Goal: Task Accomplishment & Management: Use online tool/utility

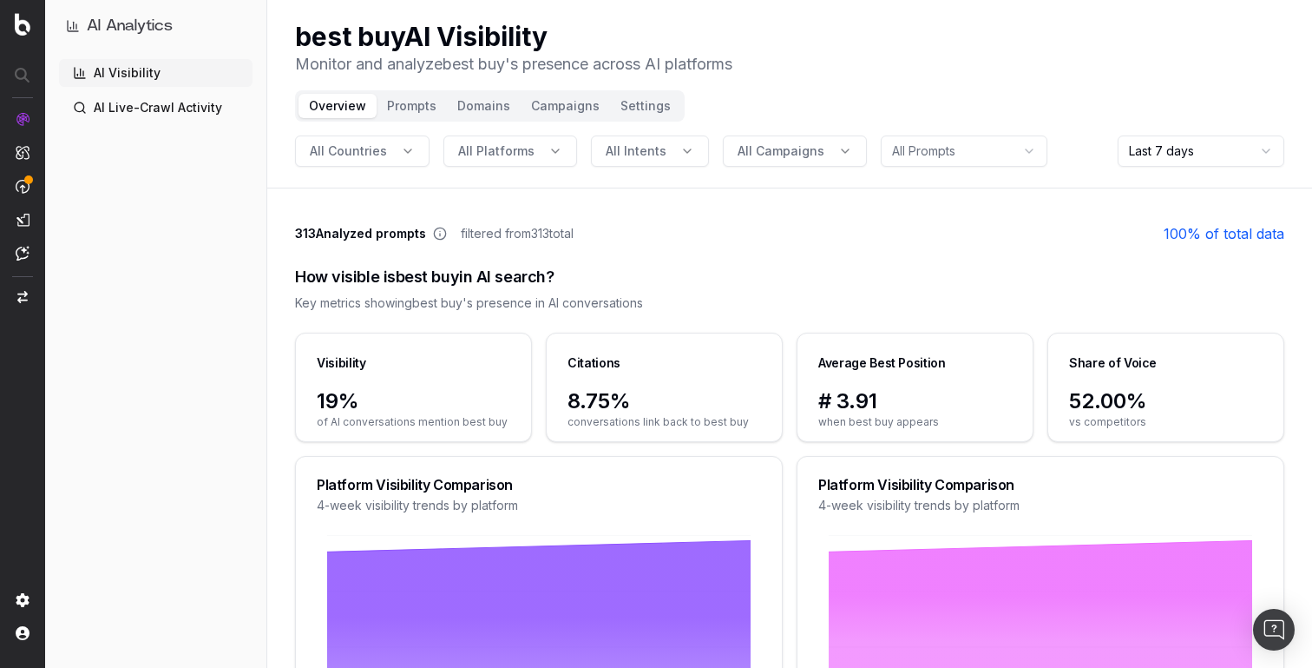
click at [625, 113] on button "Settings" at bounding box center [645, 106] width 71 height 24
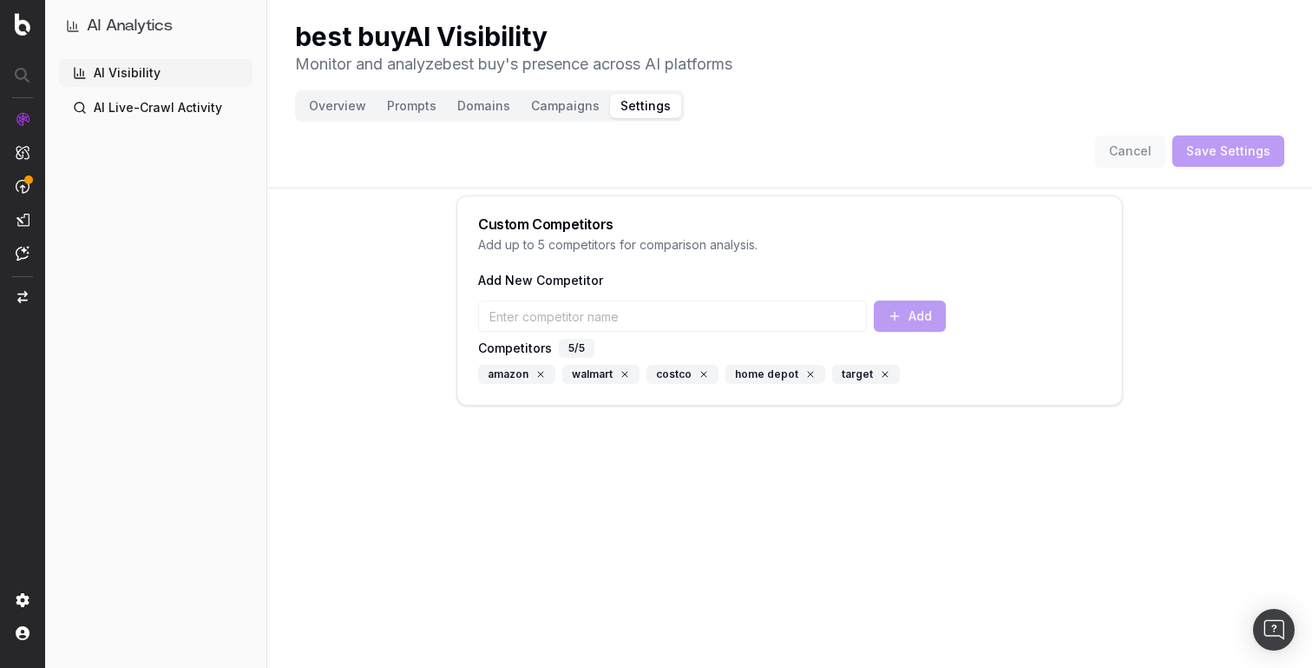
click at [564, 105] on button "Campaigns" at bounding box center [565, 106] width 89 height 24
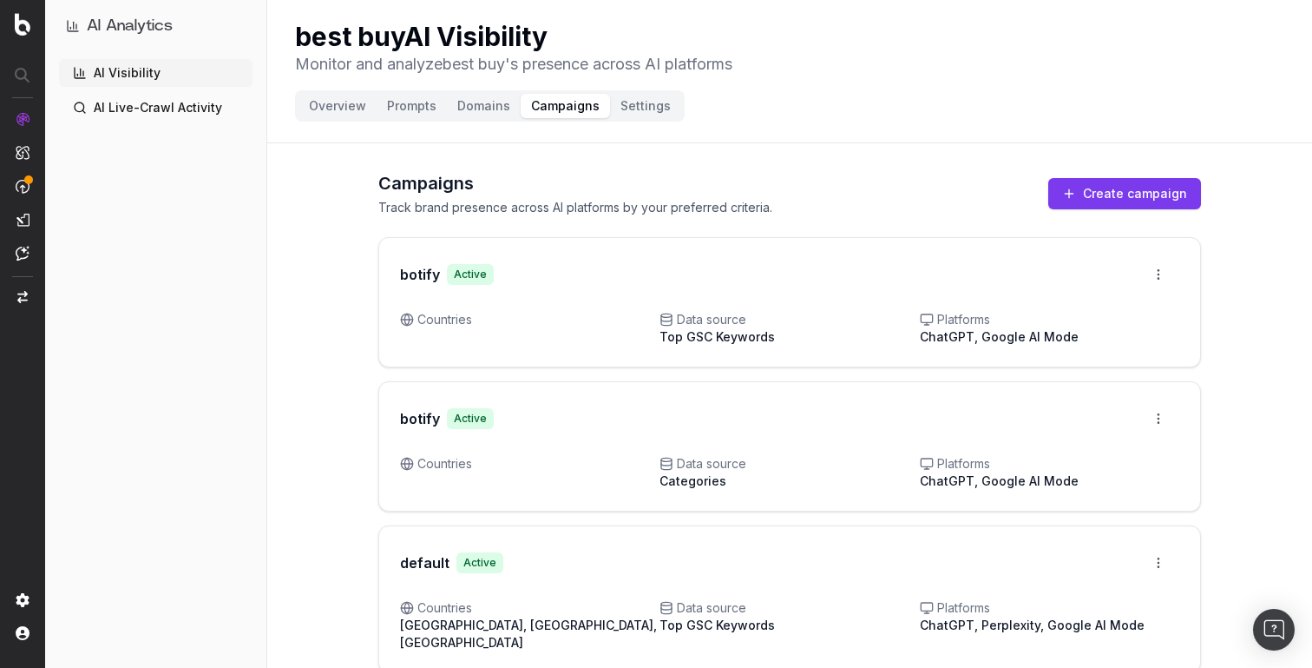
click at [1107, 202] on button "Create campaign" at bounding box center [1125, 193] width 153 height 31
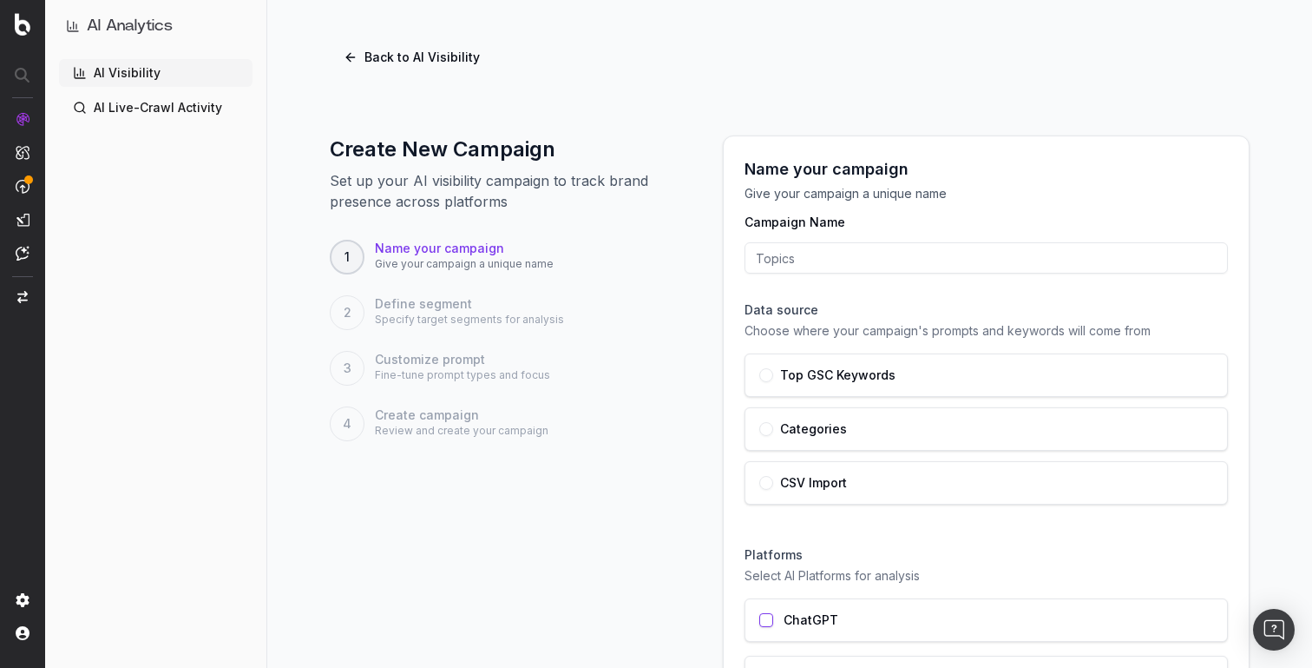
click at [484, 320] on p "Specify target segments for analysis" at bounding box center [469, 319] width 189 height 14
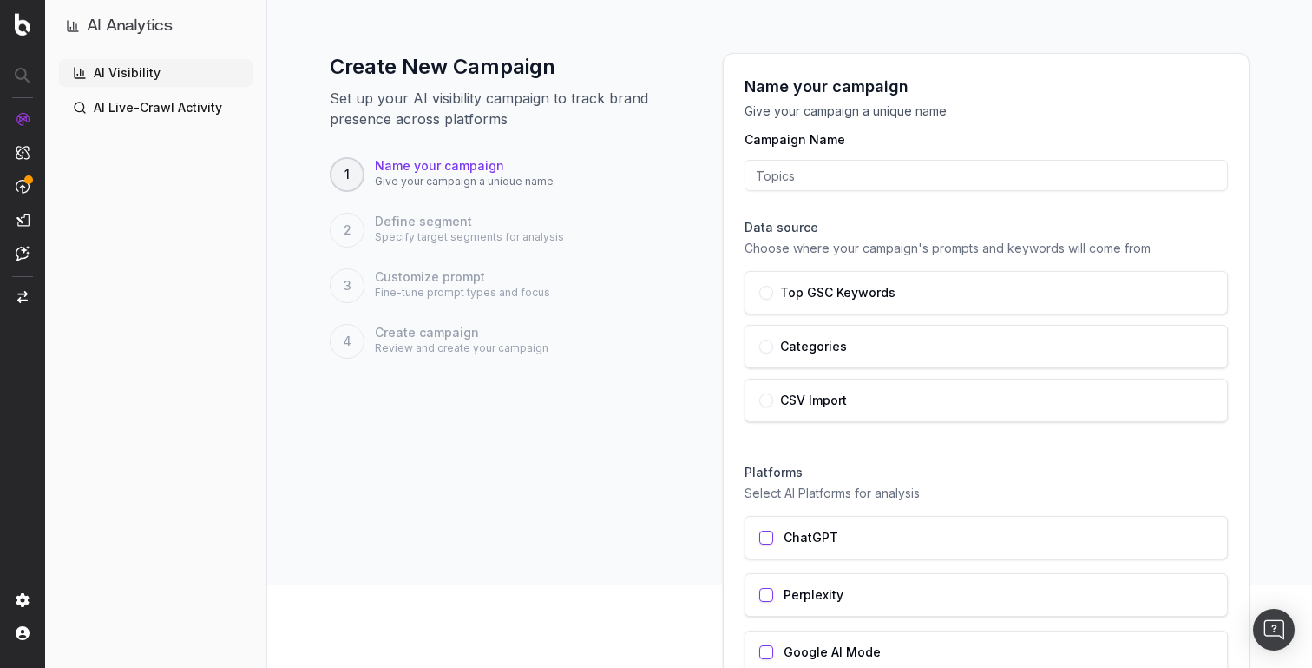
scroll to position [218, 0]
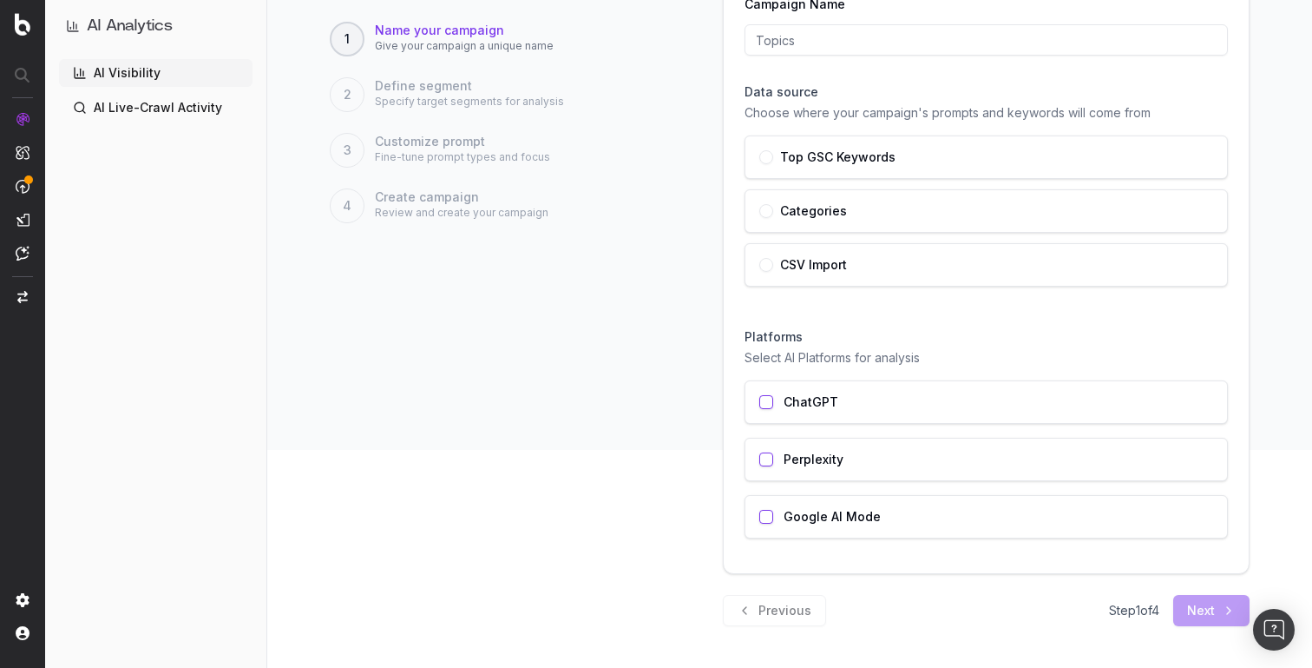
click at [761, 172] on div "Top GSC Keywords" at bounding box center [986, 156] width 483 height 43
click at [760, 416] on div "ChatGPT" at bounding box center [986, 401] width 483 height 43
click at [858, 457] on div "Perplexity" at bounding box center [986, 458] width 483 height 43
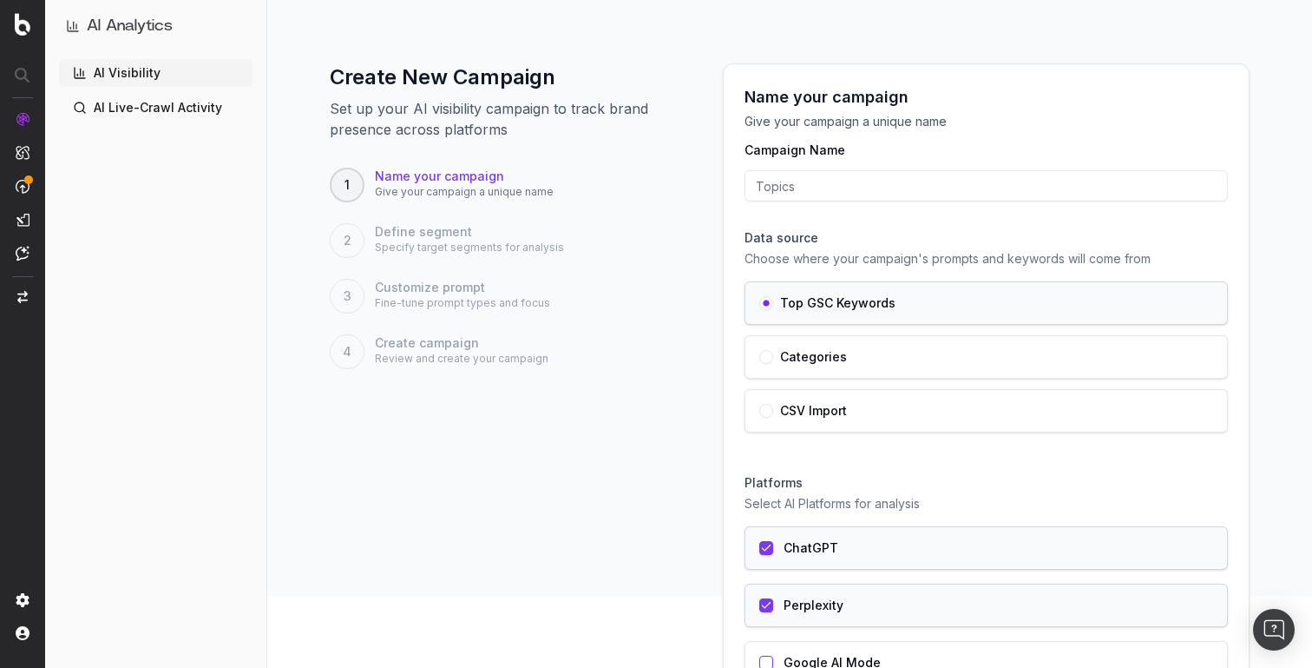
scroll to position [69, 0]
click at [800, 193] on input "Campaign Name" at bounding box center [986, 188] width 483 height 31
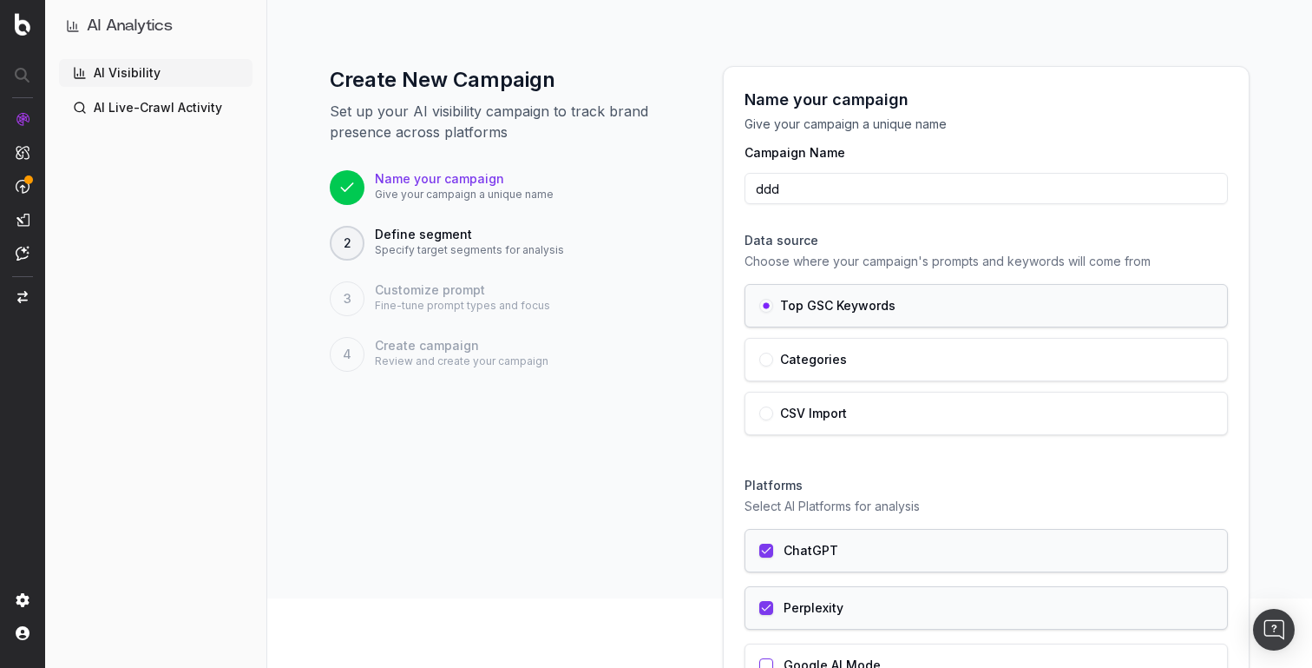
scroll to position [218, 0]
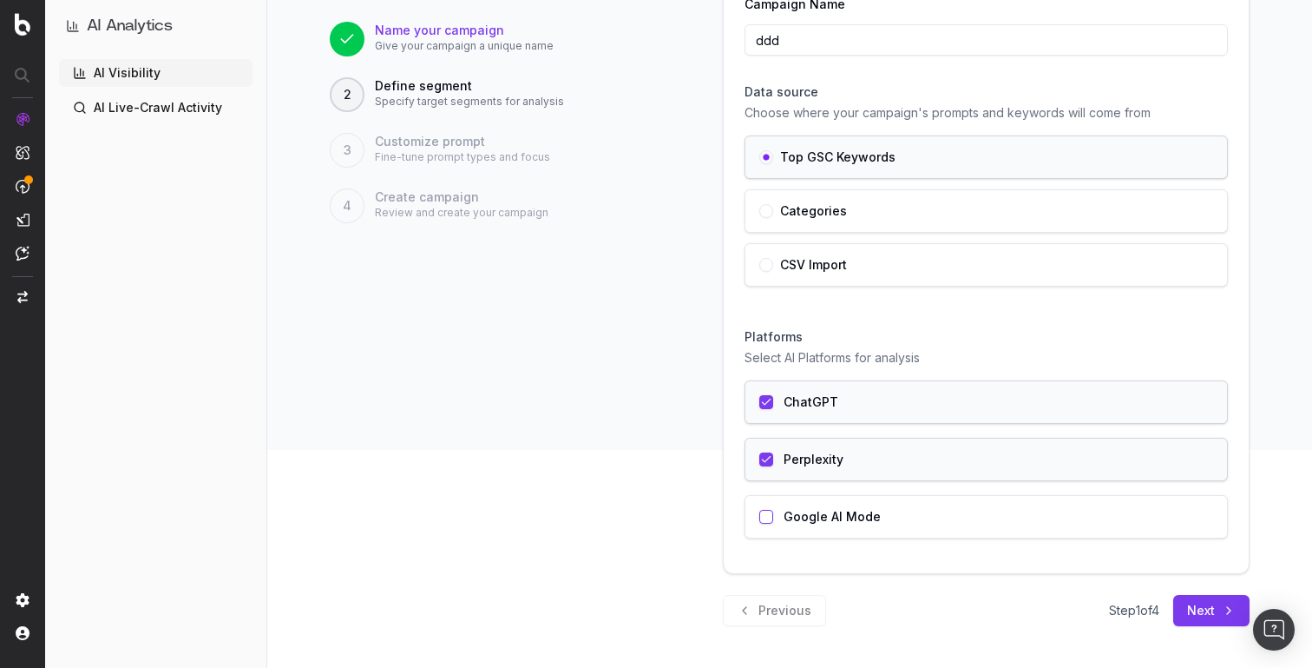
type input "ddd"
click at [1212, 608] on button "Next" at bounding box center [1212, 610] width 76 height 31
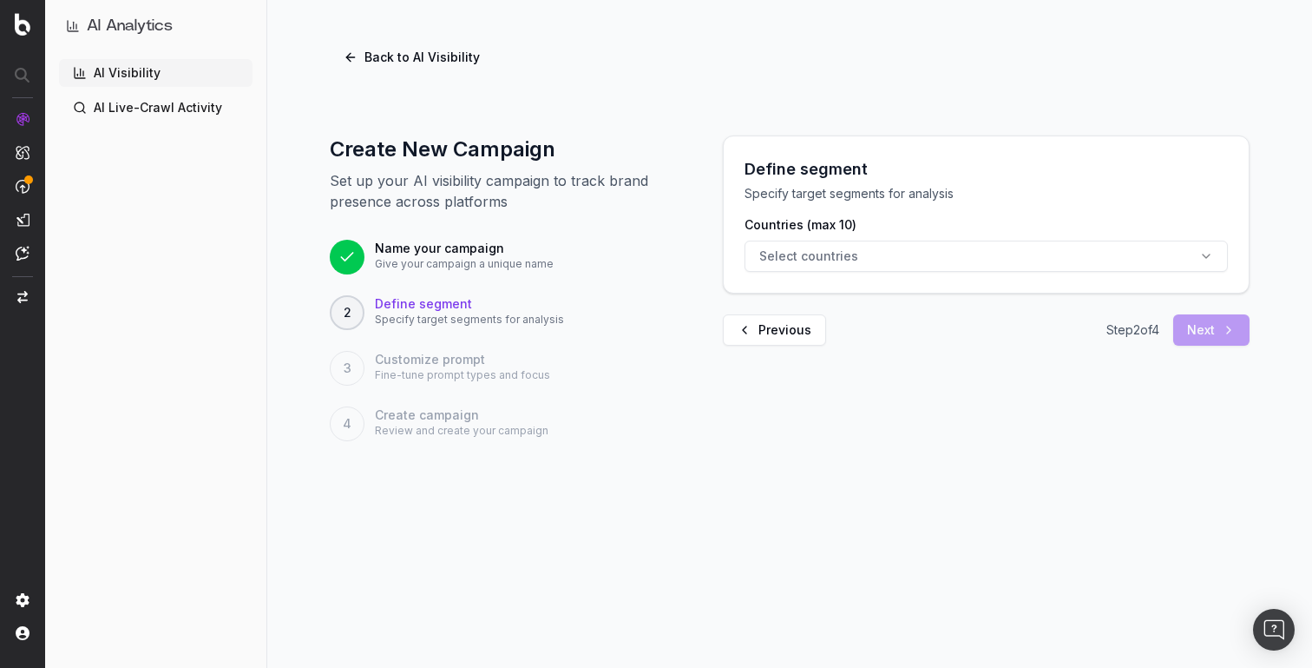
click at [990, 270] on button "Select countries" at bounding box center [986, 255] width 483 height 31
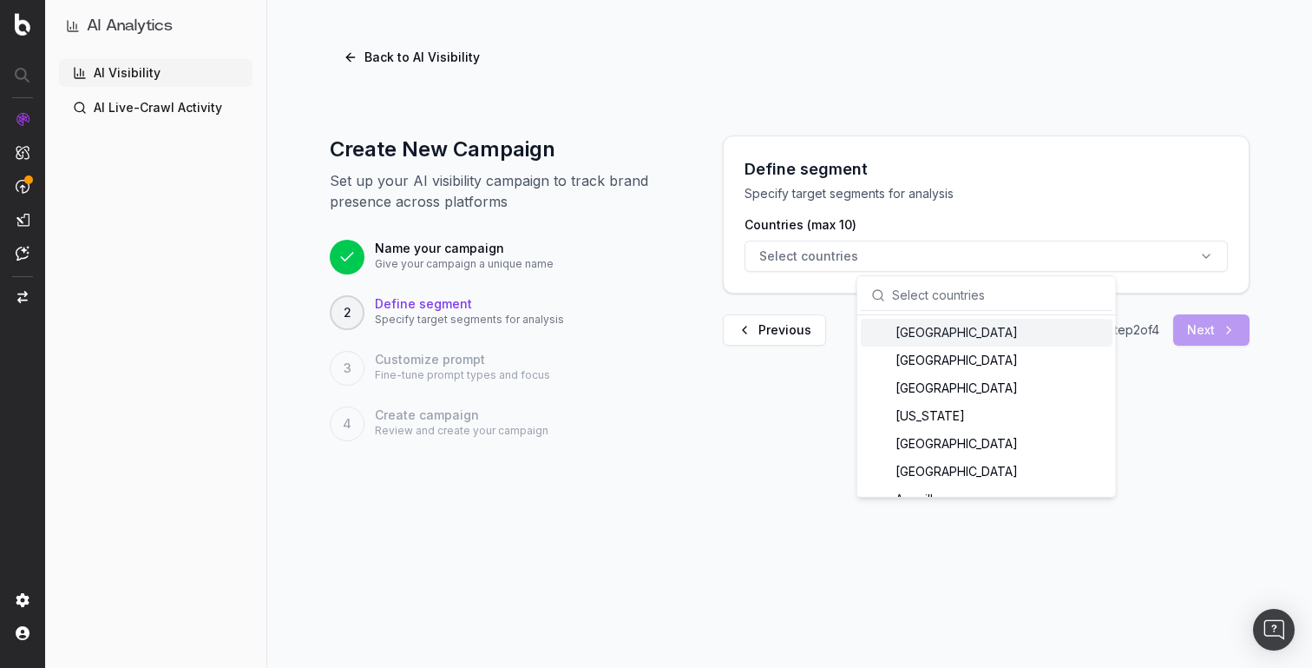
click at [934, 342] on div "[GEOGRAPHIC_DATA]" at bounding box center [987, 333] width 252 height 28
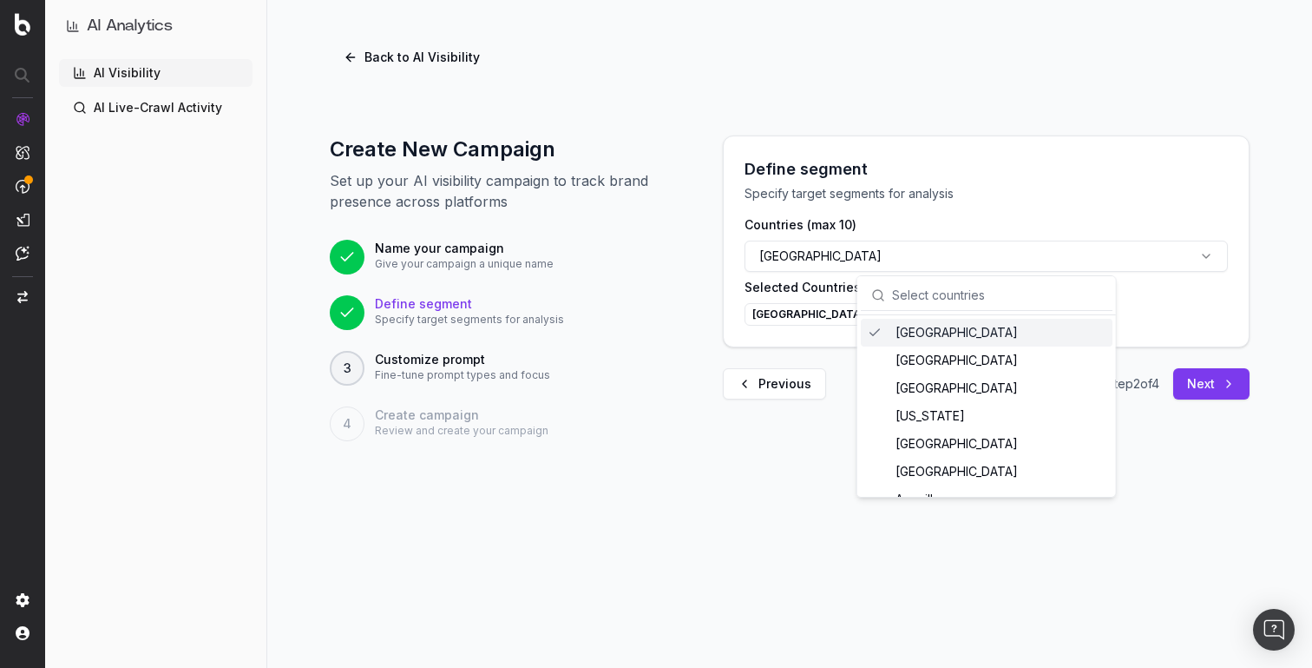
click at [1208, 387] on button "Next" at bounding box center [1212, 383] width 76 height 31
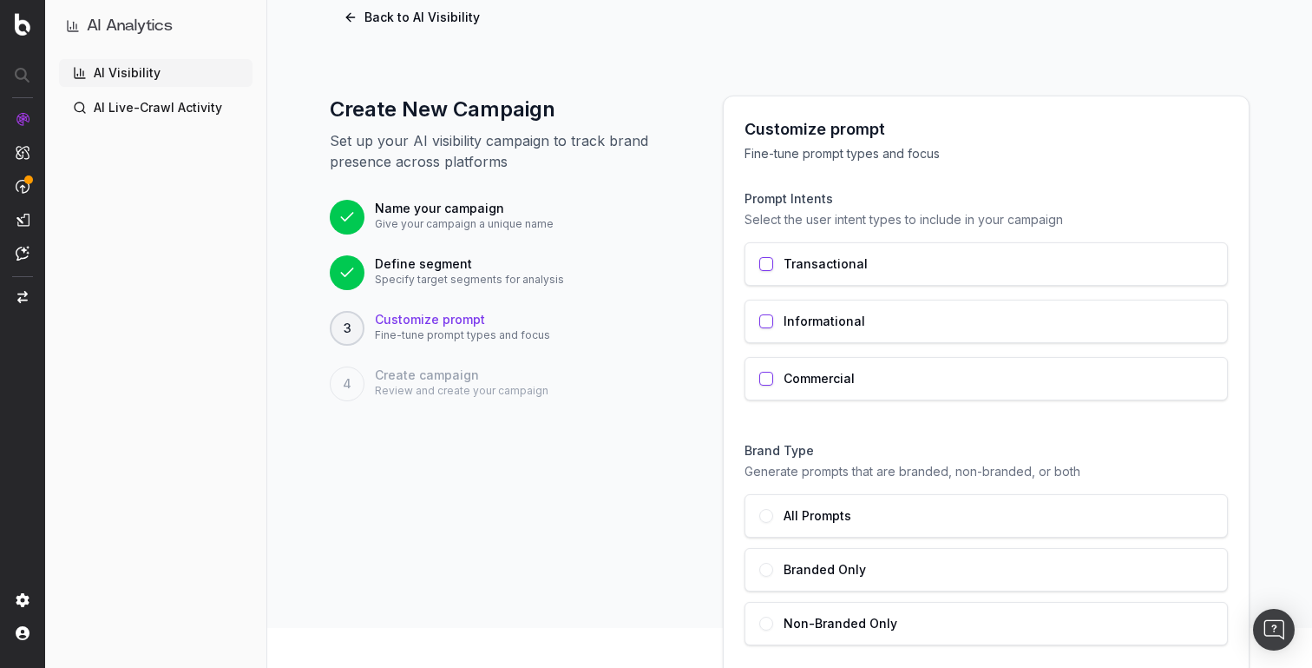
scroll to position [49, 0]
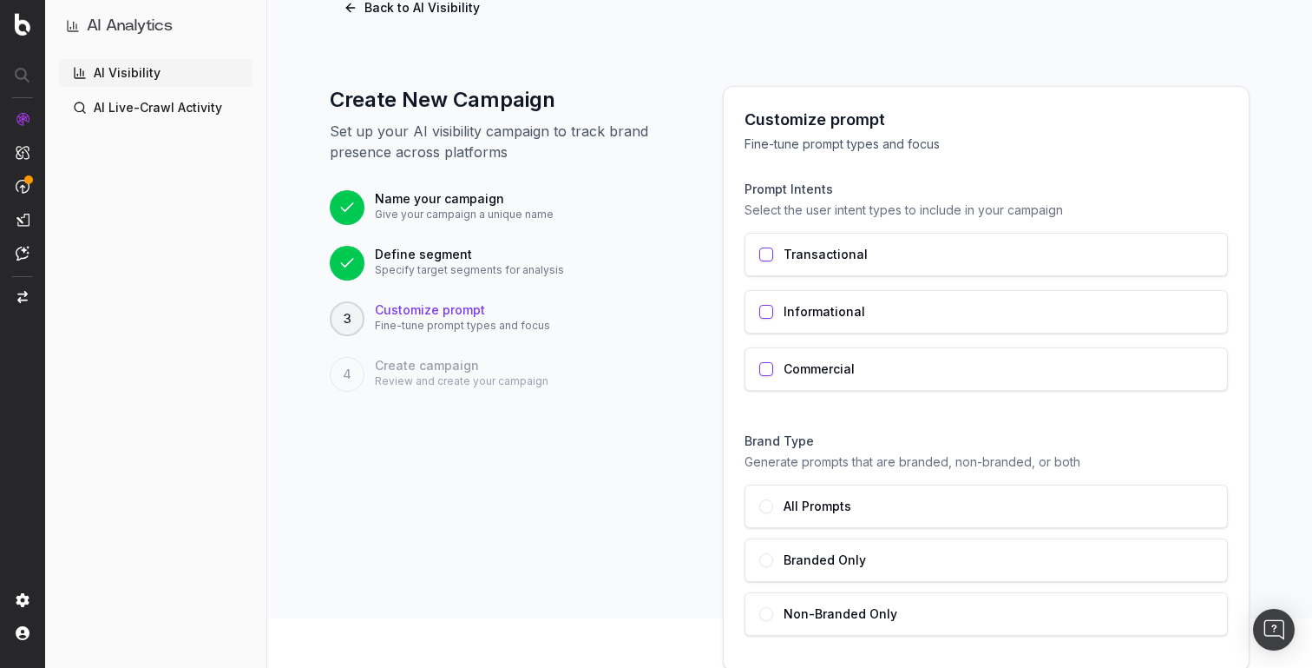
click at [789, 260] on label "Transactional" at bounding box center [826, 254] width 84 height 12
click at [798, 318] on label "Informational" at bounding box center [825, 312] width 82 height 12
click at [798, 358] on div "Commercial" at bounding box center [986, 368] width 483 height 43
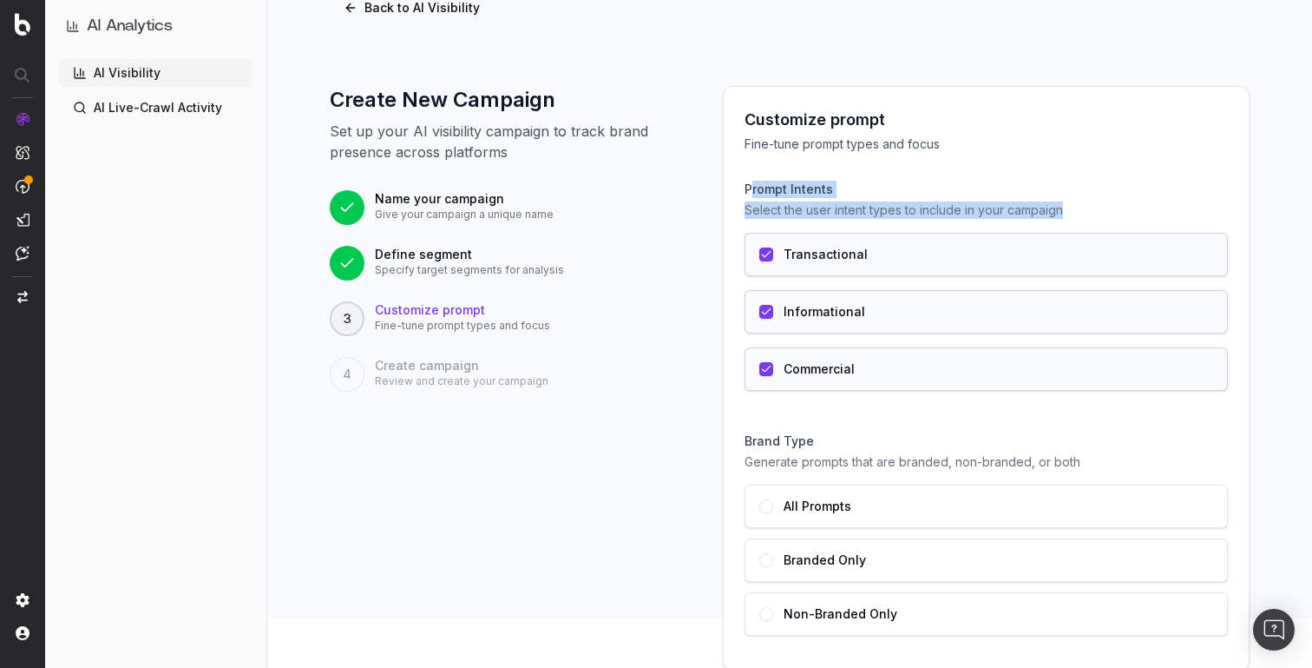
drag, startPoint x: 751, startPoint y: 191, endPoint x: 1088, endPoint y: 207, distance: 338.1
click at [1088, 207] on div "Prompt Intents Select the user intent types to include in your campaign" at bounding box center [986, 200] width 483 height 38
click at [1088, 207] on p "Select the user intent types to include in your campaign" at bounding box center [986, 209] width 483 height 17
drag, startPoint x: 1088, startPoint y: 207, endPoint x: 741, endPoint y: 116, distance: 359.0
click at [741, 116] on div "Customize prompt Fine-tune prompt types and focus Prompt Intents Select the use…" at bounding box center [986, 378] width 525 height 583
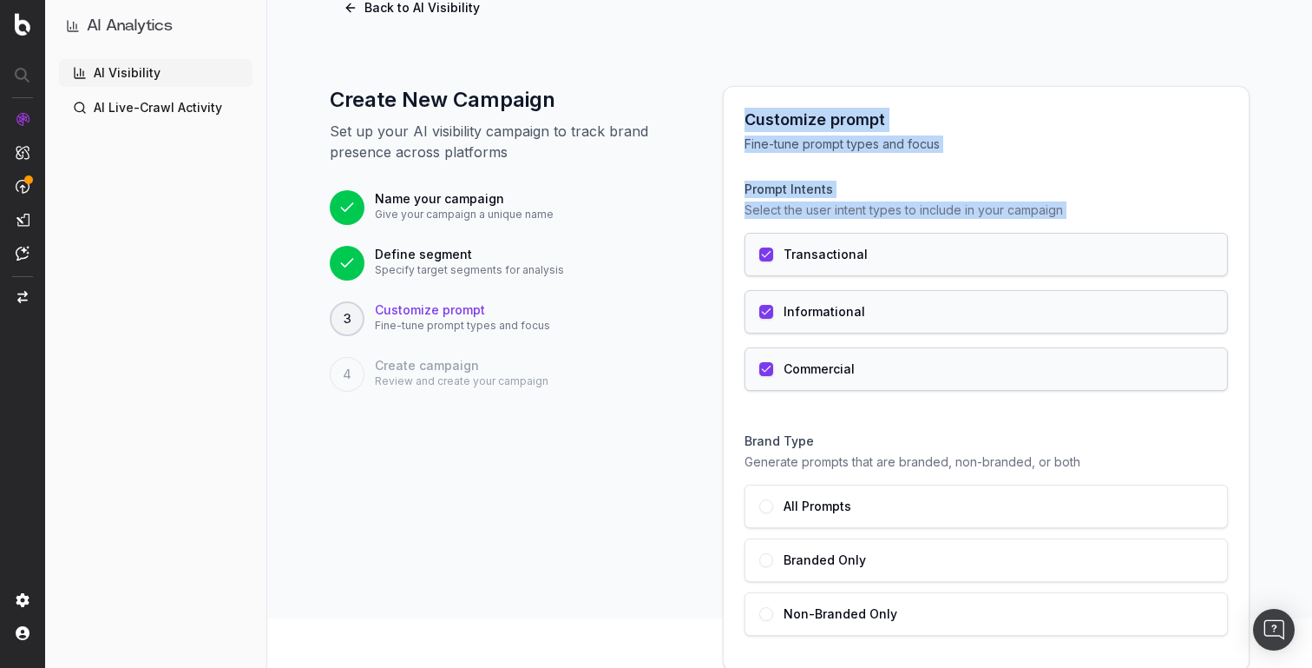
click at [741, 116] on div "Customize prompt Fine-tune prompt types and focus Prompt Intents Select the use…" at bounding box center [986, 378] width 525 height 583
drag, startPoint x: 744, startPoint y: 116, endPoint x: 1123, endPoint y: 203, distance: 389.1
click at [1123, 203] on div "Customize prompt Fine-tune prompt types and focus Prompt Intents Select the use…" at bounding box center [986, 379] width 483 height 542
click at [1123, 203] on p "Select the user intent types to include in your campaign" at bounding box center [986, 209] width 483 height 17
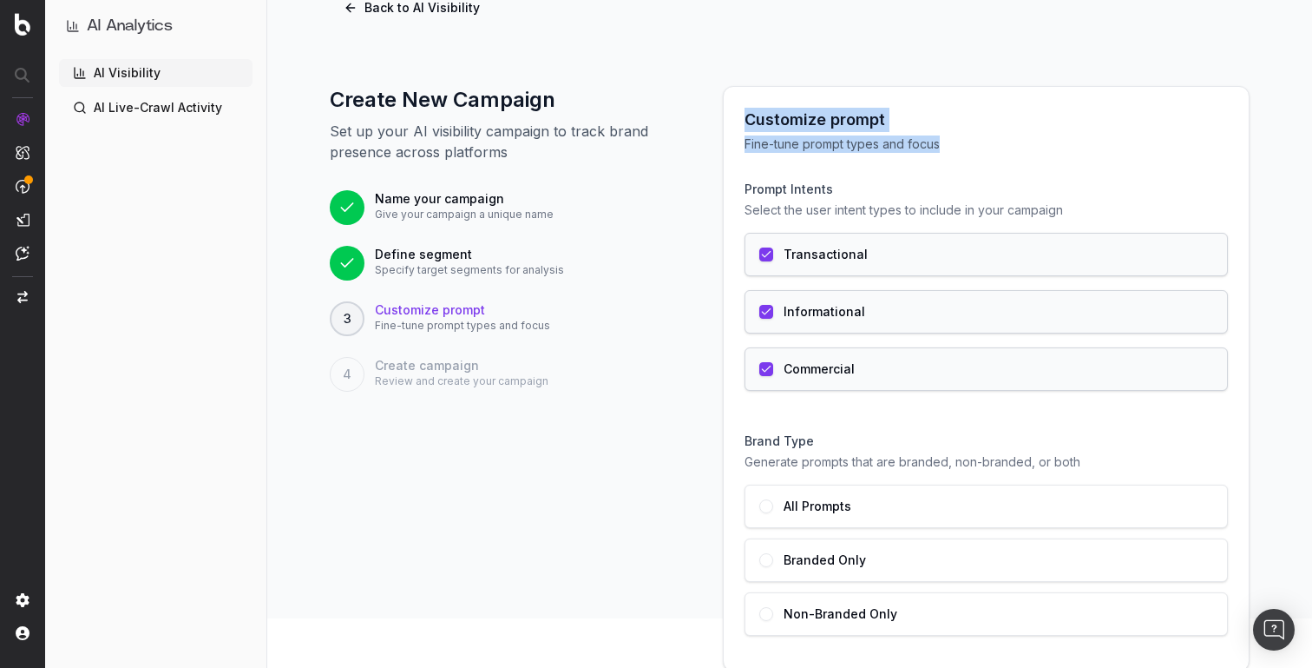
drag, startPoint x: 746, startPoint y: 116, endPoint x: 986, endPoint y: 147, distance: 242.4
click at [986, 147] on div "Customize prompt Fine-tune prompt types and focus" at bounding box center [986, 130] width 483 height 45
click at [986, 147] on p "Fine-tune prompt types and focus" at bounding box center [986, 143] width 483 height 17
drag, startPoint x: 1008, startPoint y: 147, endPoint x: 733, endPoint y: 126, distance: 275.9
click at [733, 126] on div "Customize prompt Fine-tune prompt types and focus Prompt Intents Select the use…" at bounding box center [986, 378] width 525 height 583
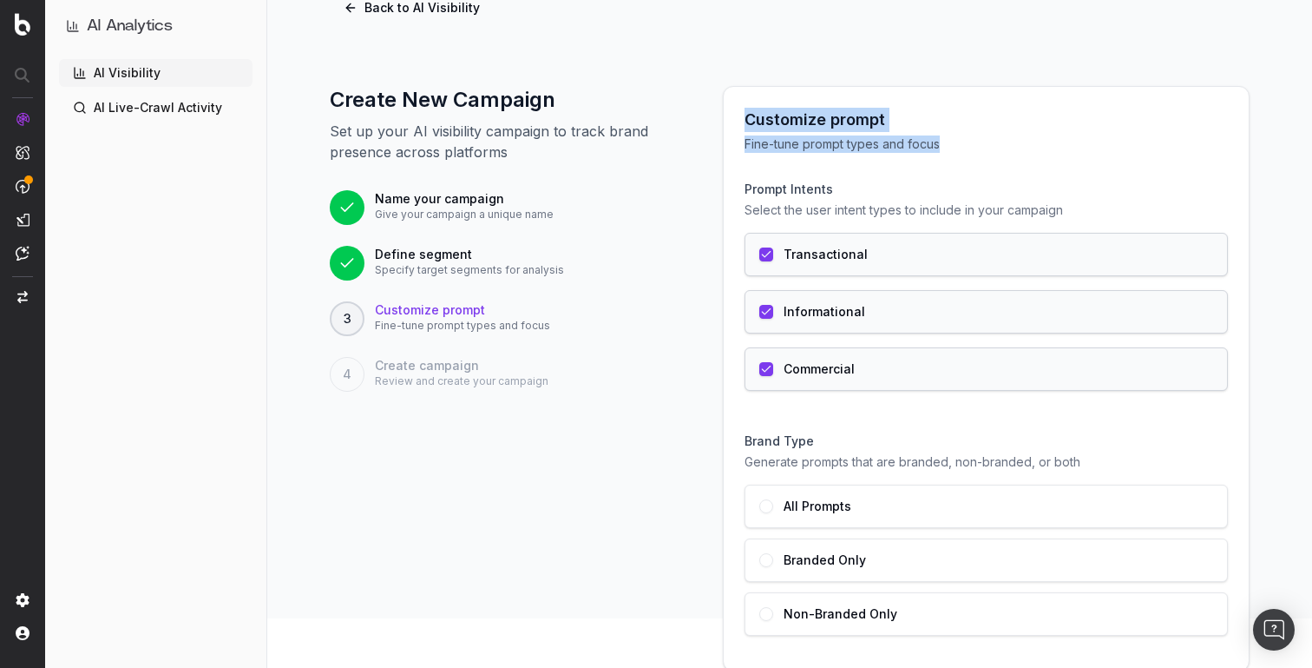
click at [733, 126] on div "Customize prompt Fine-tune prompt types and focus Prompt Intents Select the use…" at bounding box center [986, 378] width 525 height 583
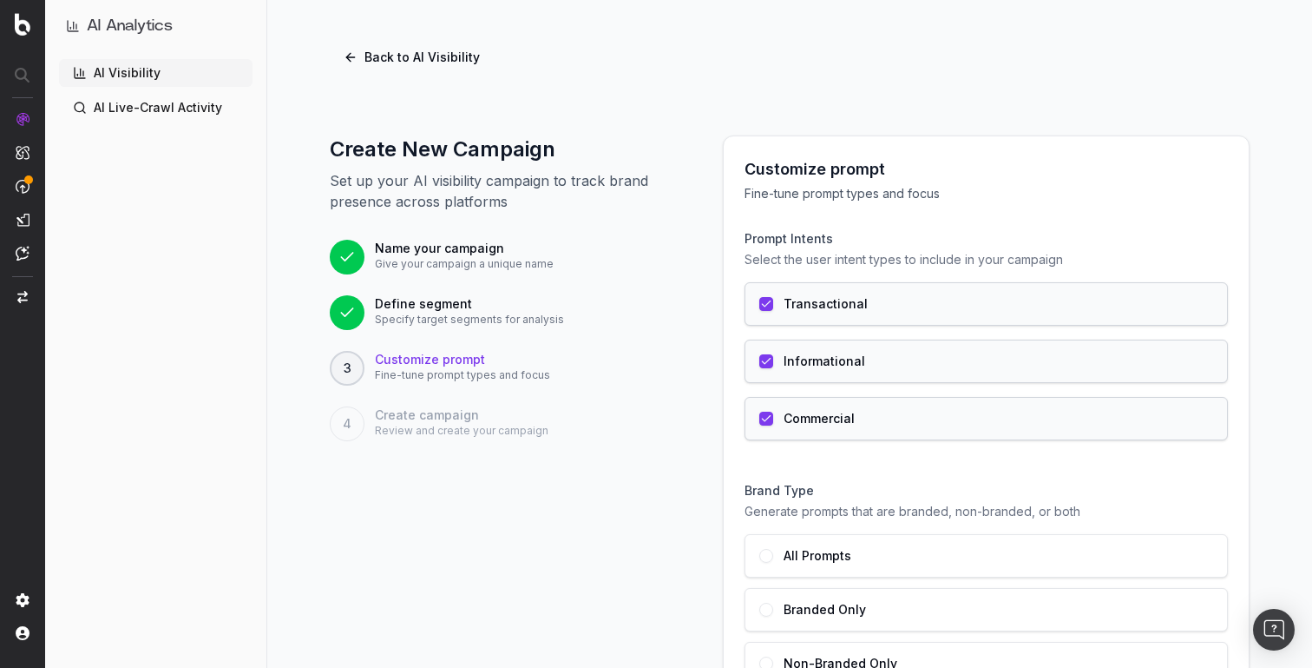
click at [379, 60] on button "Back to AI Visibility" at bounding box center [412, 57] width 164 height 31
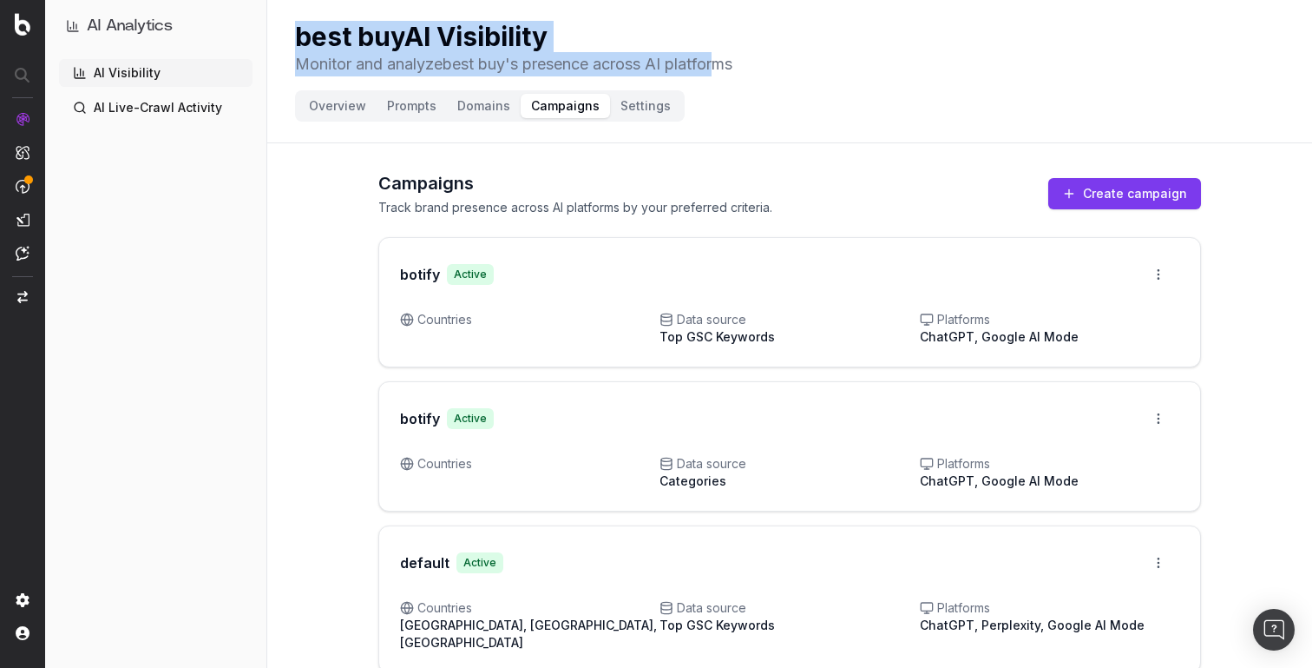
drag, startPoint x: 290, startPoint y: 33, endPoint x: 731, endPoint y: 70, distance: 442.5
click at [731, 70] on header "best buy AI Visibility Monitor and analyze best buy 's presence across AI platf…" at bounding box center [789, 71] width 1045 height 143
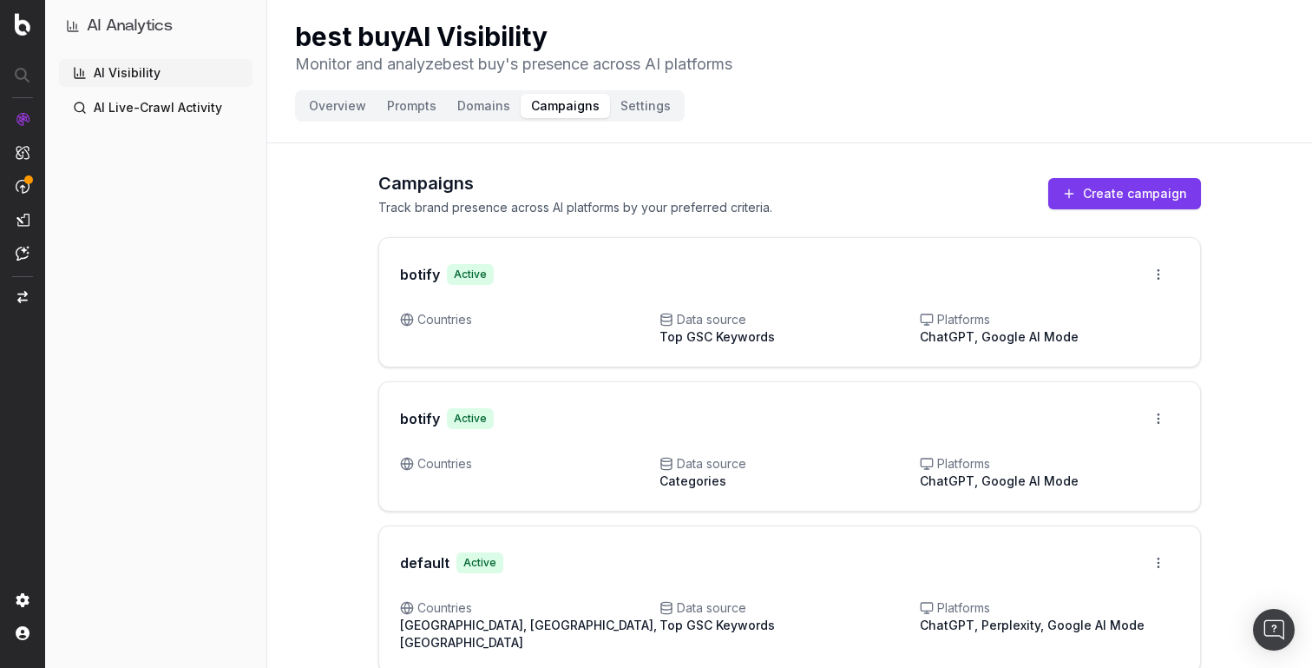
click at [763, 68] on div "best buy AI Visibility Monitor and analyze best buy 's presence across AI platf…" at bounding box center [790, 49] width 990 height 56
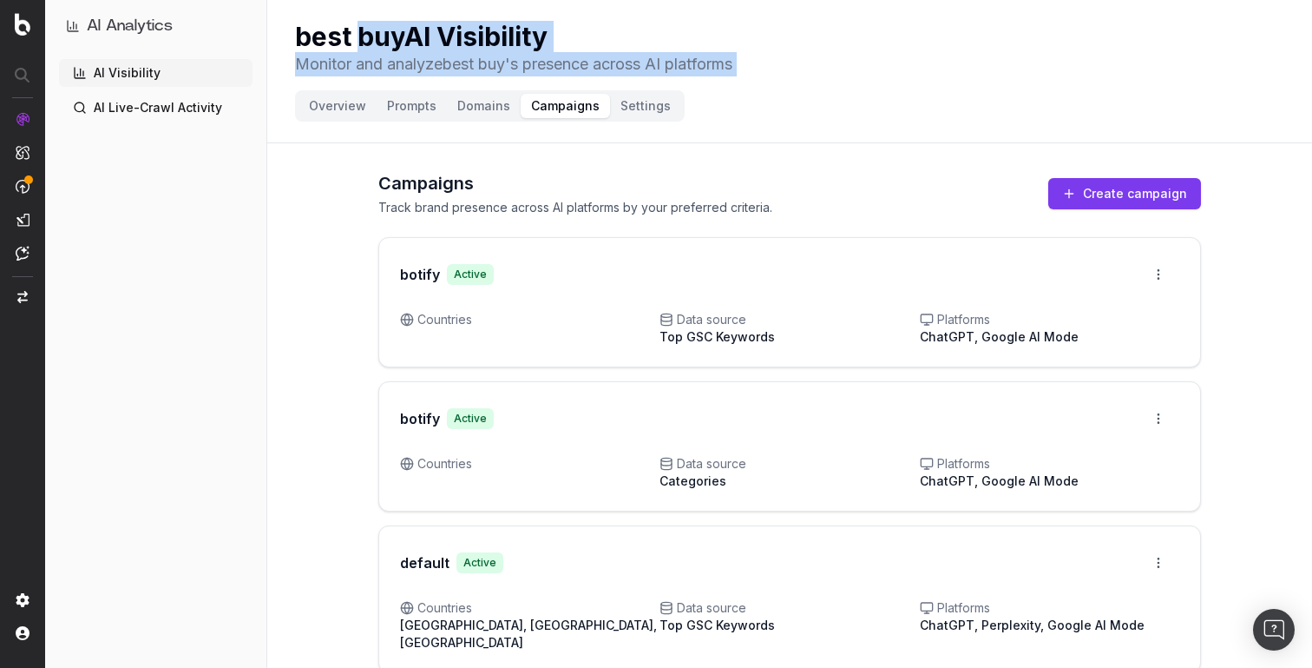
drag, startPoint x: 763, startPoint y: 68, endPoint x: 363, endPoint y: 37, distance: 401.3
click at [363, 37] on div "best buy AI Visibility Monitor and analyze best buy 's presence across AI platf…" at bounding box center [790, 49] width 990 height 56
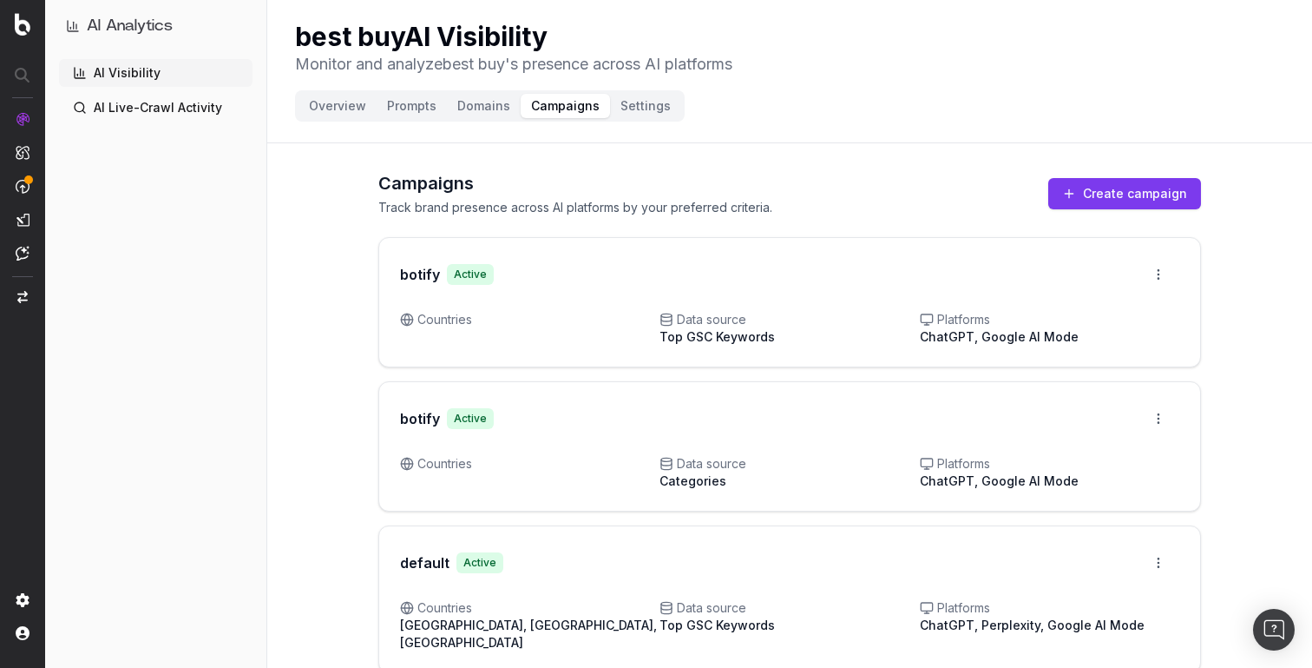
click at [301, 37] on h1 "best buy AI Visibility" at bounding box center [513, 36] width 437 height 31
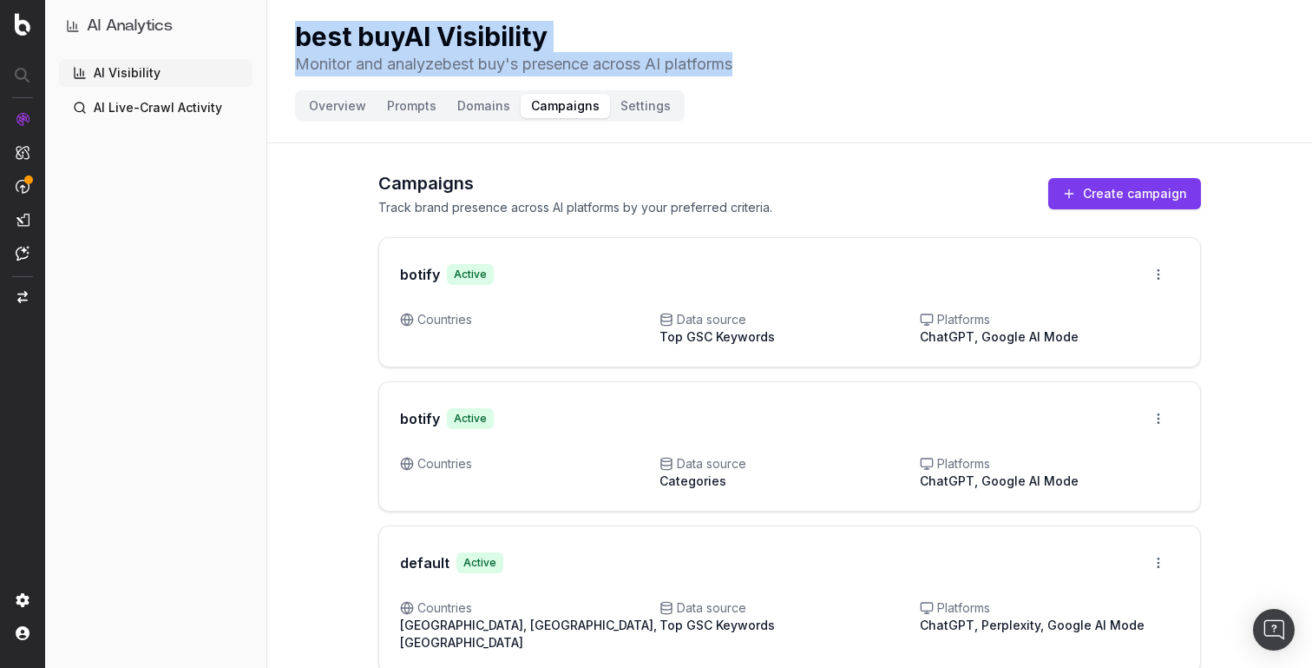
drag, startPoint x: 298, startPoint y: 37, endPoint x: 771, endPoint y: 72, distance: 474.3
click at [771, 72] on div "best buy AI Visibility Monitor and analyze best buy 's presence across AI platf…" at bounding box center [790, 49] width 990 height 56
drag, startPoint x: 771, startPoint y: 72, endPoint x: 224, endPoint y: 31, distance: 548.4
click at [224, 31] on div "AI Analytics AI Visibility AI Live-Crawl Activity best buy AI Visibility Monito…" at bounding box center [656, 340] width 1312 height 680
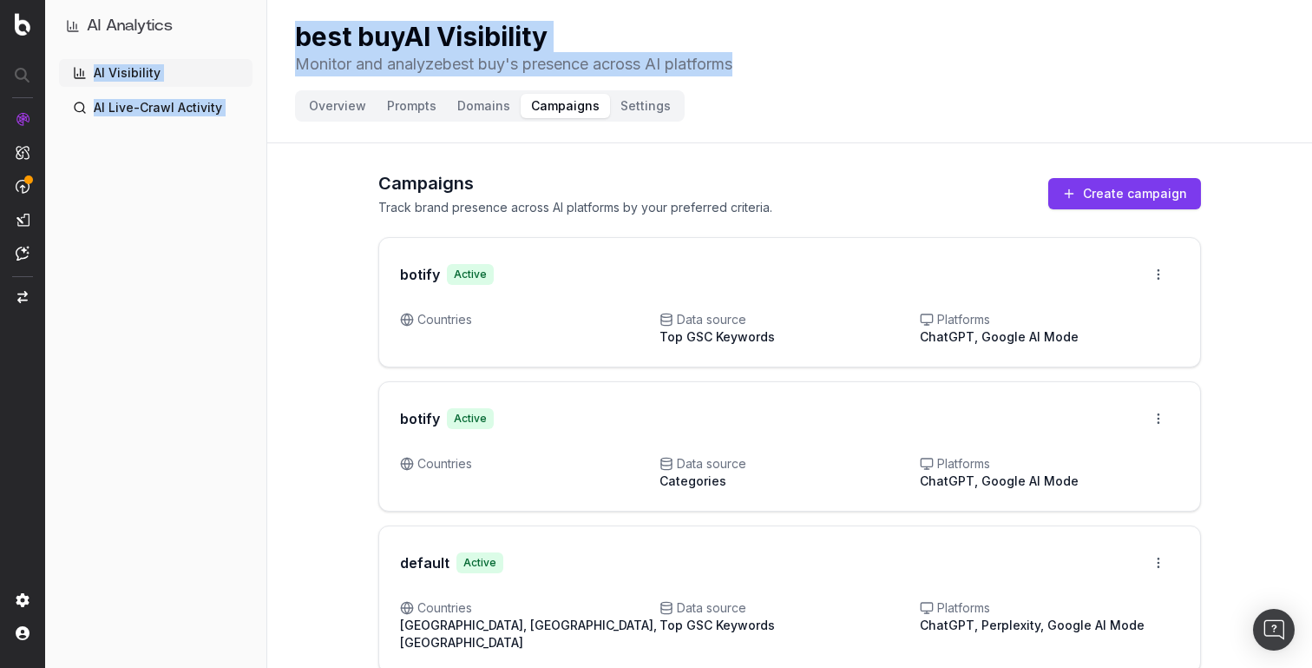
click at [332, 23] on h1 "best buy AI Visibility" at bounding box center [513, 36] width 437 height 31
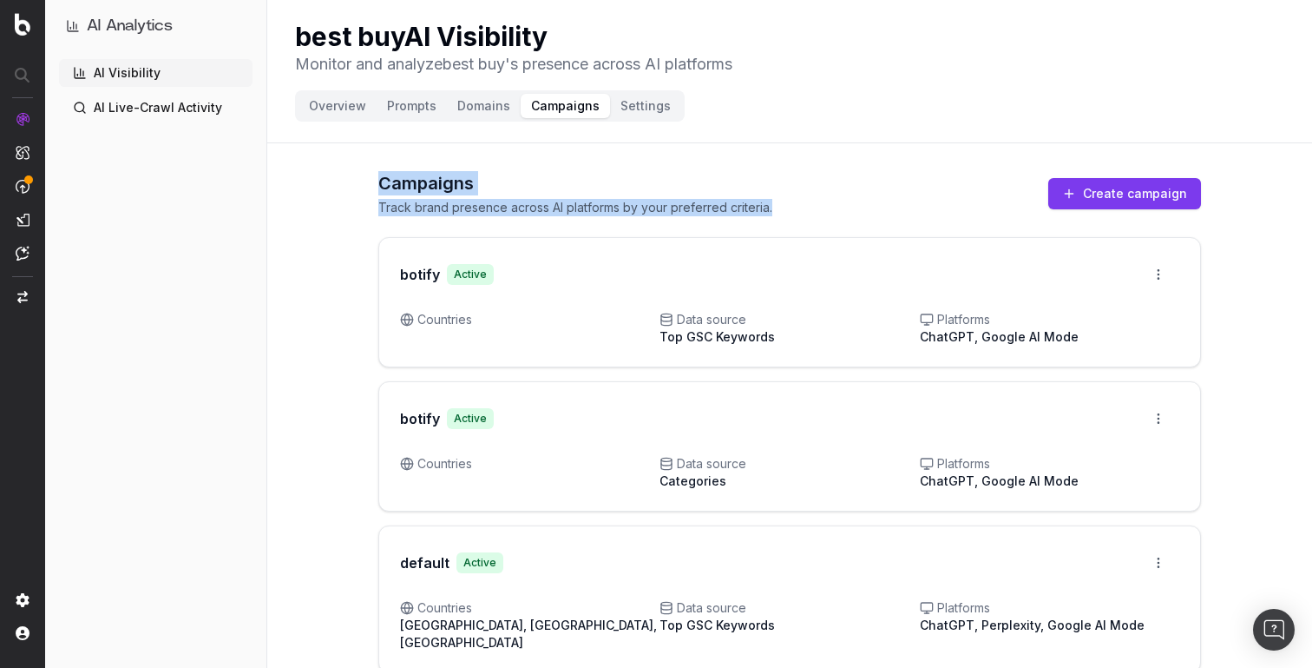
drag, startPoint x: 377, startPoint y: 179, endPoint x: 789, endPoint y: 212, distance: 413.6
click at [789, 212] on div "Campaigns Track brand presence across AI platforms by your preferred criteria. …" at bounding box center [789, 414] width 1045 height 529
click at [789, 212] on div "Campaigns Track brand presence across AI platforms by your preferred criteria. …" at bounding box center [789, 193] width 823 height 45
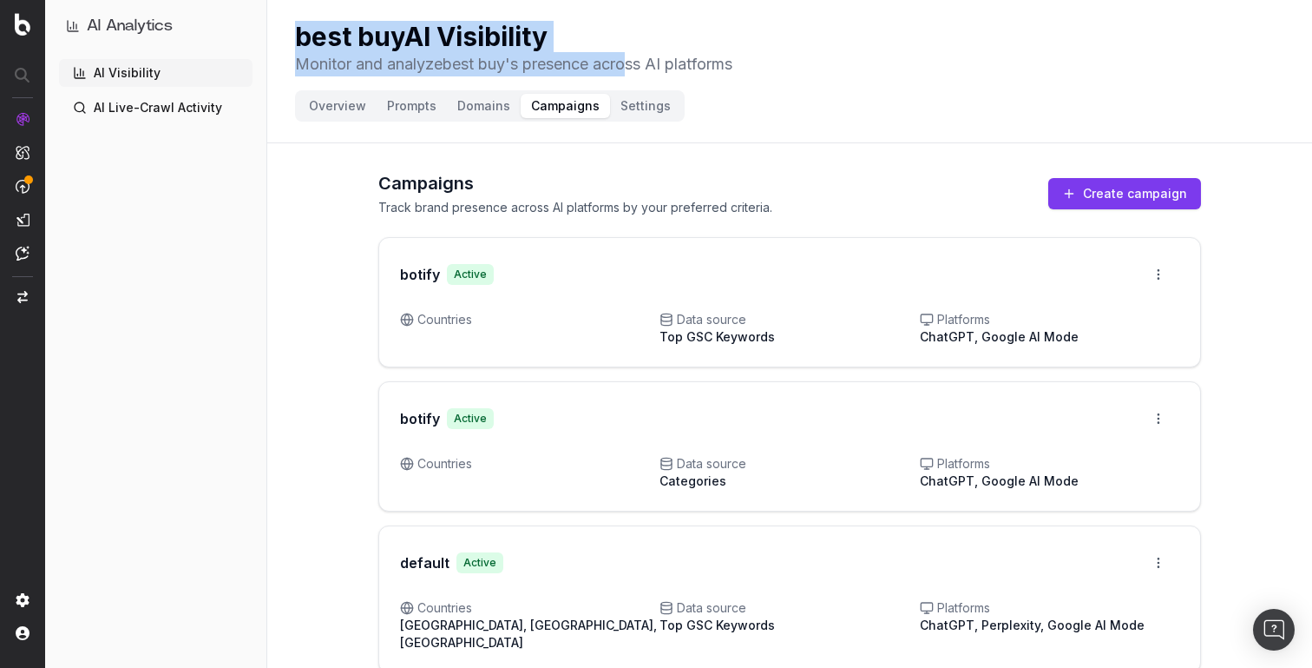
drag, startPoint x: 298, startPoint y: 30, endPoint x: 635, endPoint y: 68, distance: 338.9
click at [635, 68] on div "best buy AI Visibility Monitor and analyze best buy 's presence across AI platf…" at bounding box center [513, 49] width 437 height 56
click at [635, 68] on p "Monitor and analyze best buy 's presence across AI platforms" at bounding box center [513, 64] width 437 height 24
